Goal: Transaction & Acquisition: Purchase product/service

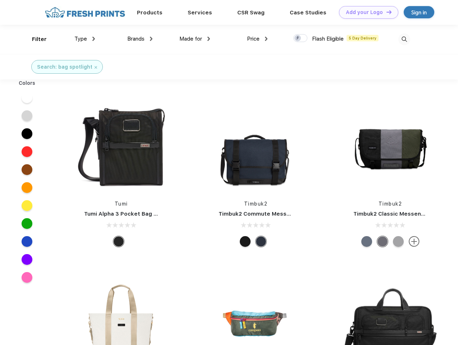
click at [366, 12] on link "Add your Logo Design Tool" at bounding box center [368, 12] width 59 height 13
click at [0, 0] on div "Design Tool" at bounding box center [0, 0] width 0 height 0
click at [386, 12] on link "Add your Logo Design Tool" at bounding box center [368, 12] width 59 height 13
click at [35, 39] on div "Filter" at bounding box center [39, 39] width 15 height 8
click at [85, 39] on span "Type" at bounding box center [80, 39] width 13 height 6
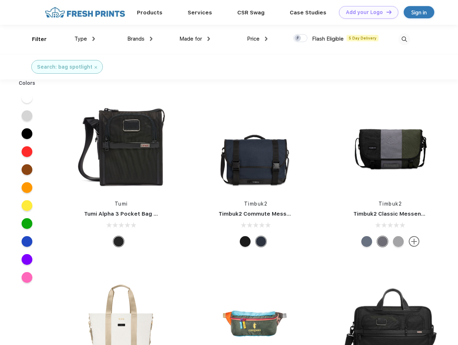
click at [140, 39] on span "Brands" at bounding box center [135, 39] width 17 height 6
click at [195, 39] on span "Made for" at bounding box center [190, 39] width 23 height 6
click at [257, 39] on span "Price" at bounding box center [253, 39] width 13 height 6
click at [301, 38] on div at bounding box center [300, 38] width 14 height 8
click at [298, 38] on input "checkbox" at bounding box center [295, 36] width 5 height 5
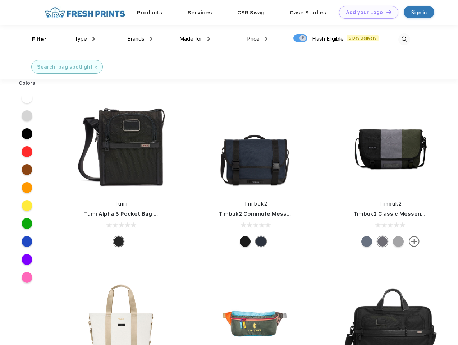
click at [404, 39] on img at bounding box center [404, 39] width 12 height 12
